Goal: Information Seeking & Learning: Learn about a topic

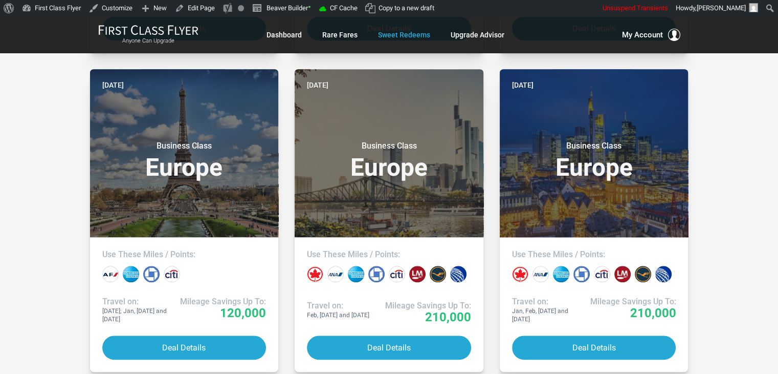
scroll to position [874, 0]
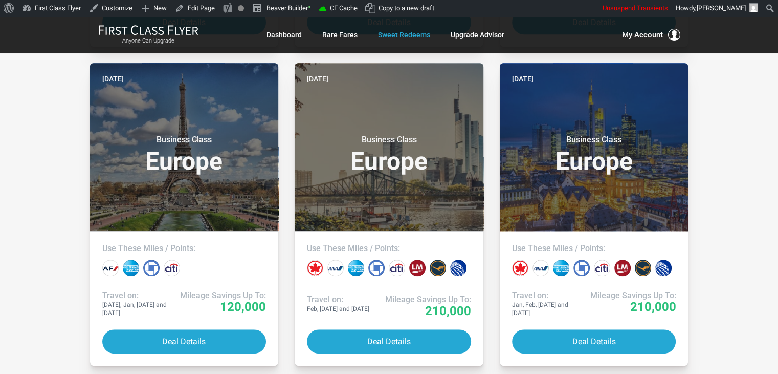
drag, startPoint x: 726, startPoint y: 105, endPoint x: 699, endPoint y: 140, distance: 44.1
drag, startPoint x: 699, startPoint y: 140, endPoint x: 706, endPoint y: 149, distance: 11.7
drag, startPoint x: 706, startPoint y: 149, endPoint x: 721, endPoint y: 153, distance: 15.5
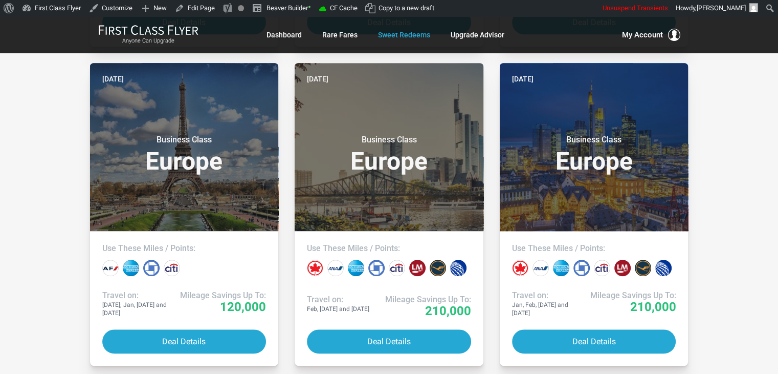
drag, startPoint x: 721, startPoint y: 153, endPoint x: 737, endPoint y: 160, distance: 17.0
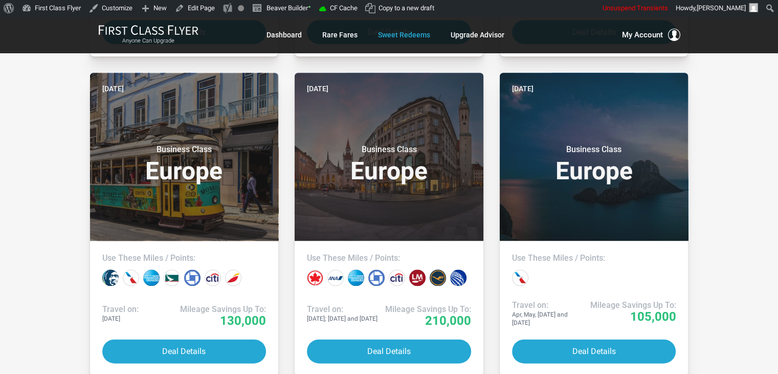
scroll to position [1201, 0]
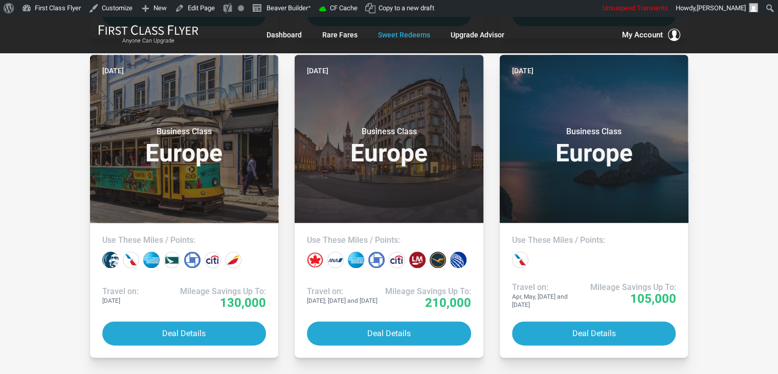
drag, startPoint x: 714, startPoint y: 158, endPoint x: 31, endPoint y: 161, distance: 683.6
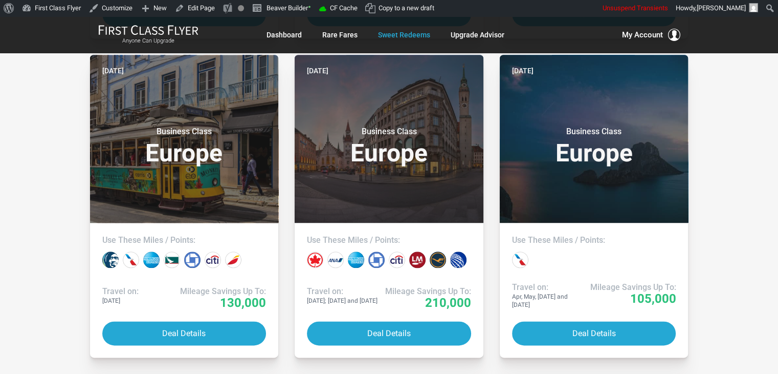
drag, startPoint x: 33, startPoint y: 118, endPoint x: 33, endPoint y: 107, distance: 11.3
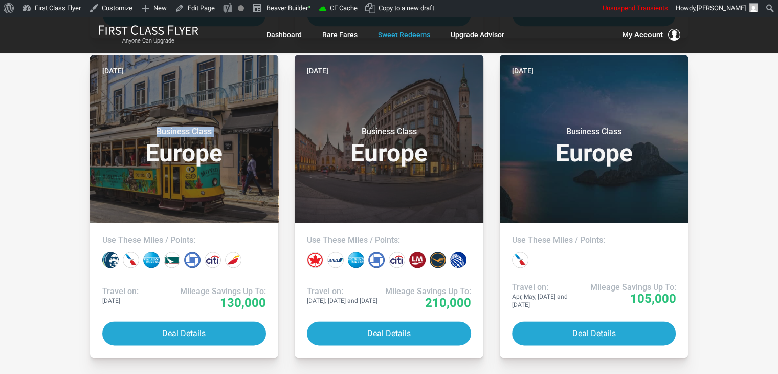
drag, startPoint x: 714, startPoint y: 194, endPoint x: 729, endPoint y: 180, distance: 20.6
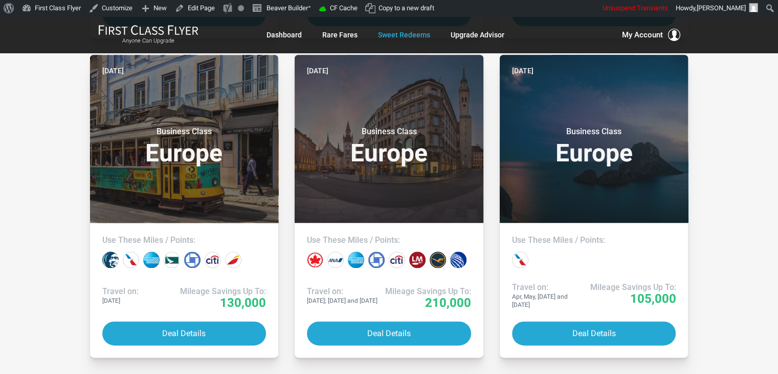
drag, startPoint x: 54, startPoint y: 131, endPoint x: 29, endPoint y: 106, distance: 35.8
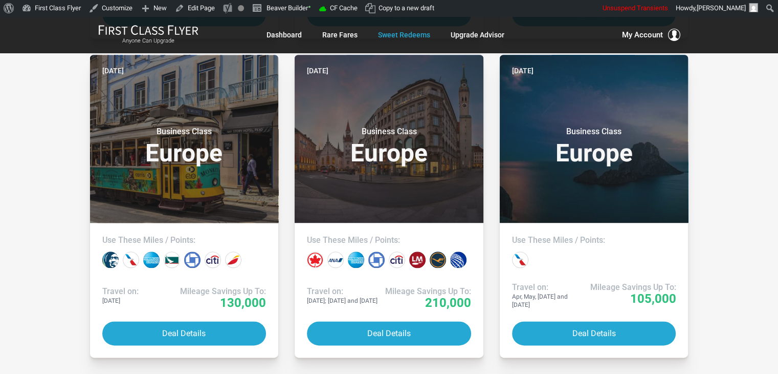
drag, startPoint x: 59, startPoint y: 197, endPoint x: 37, endPoint y: 185, distance: 25.2
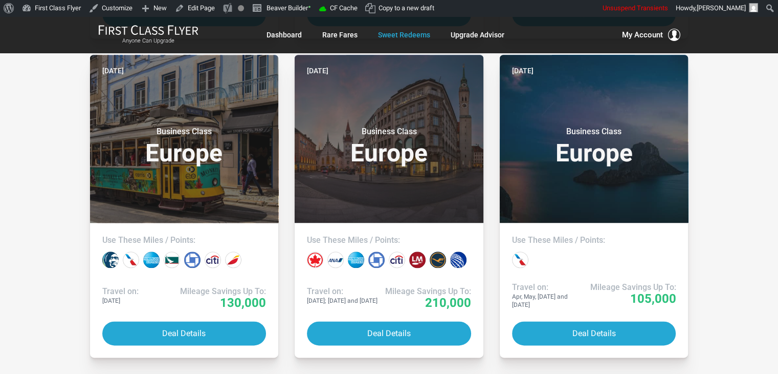
drag, startPoint x: 37, startPoint y: 185, endPoint x: 18, endPoint y: 141, distance: 47.9
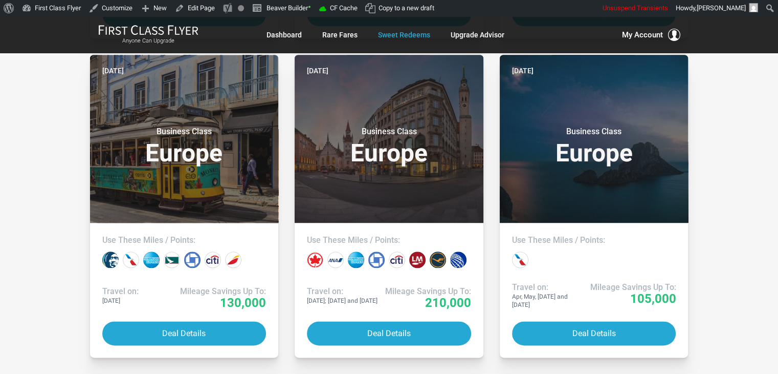
drag, startPoint x: 50, startPoint y: 151, endPoint x: 35, endPoint y: 130, distance: 26.1
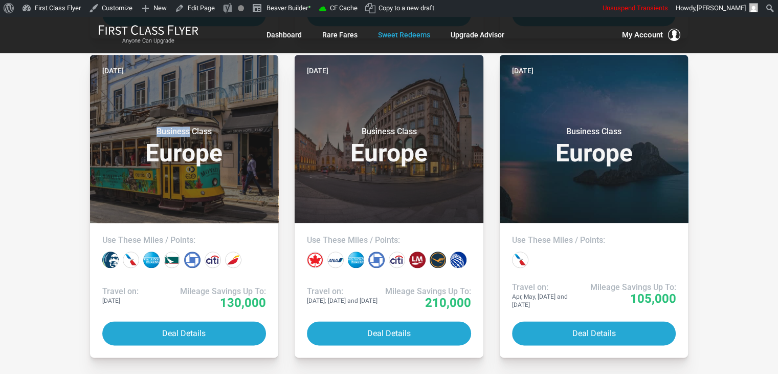
drag, startPoint x: 22, startPoint y: 82, endPoint x: 18, endPoint y: 104, distance: 22.9
drag, startPoint x: 35, startPoint y: 158, endPoint x: 27, endPoint y: 167, distance: 11.6
